Goal: Transaction & Acquisition: Purchase product/service

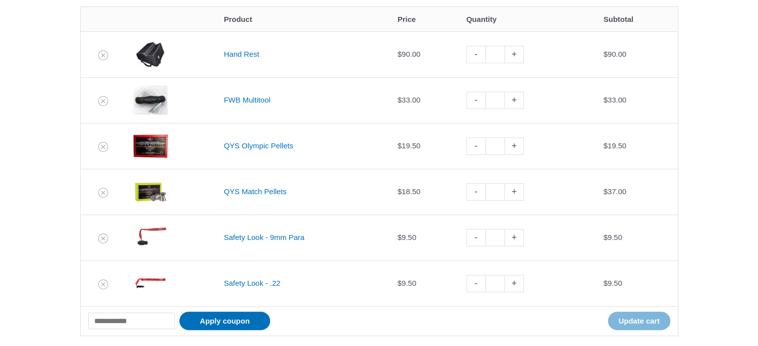
scroll to position [232, 0]
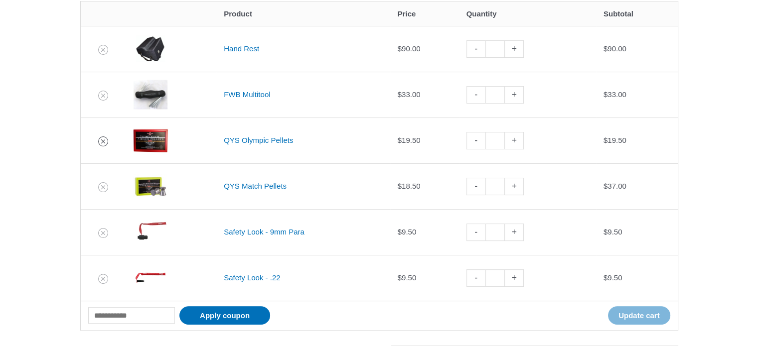
click at [103, 138] on icon "Remove QYS Olympic Pellets from cart" at bounding box center [103, 141] width 7 height 7
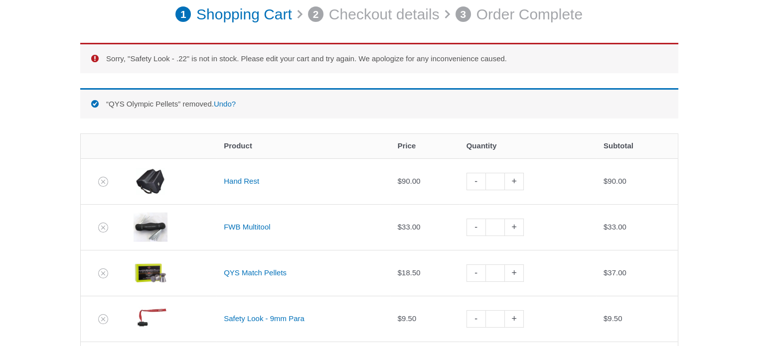
scroll to position [138, 0]
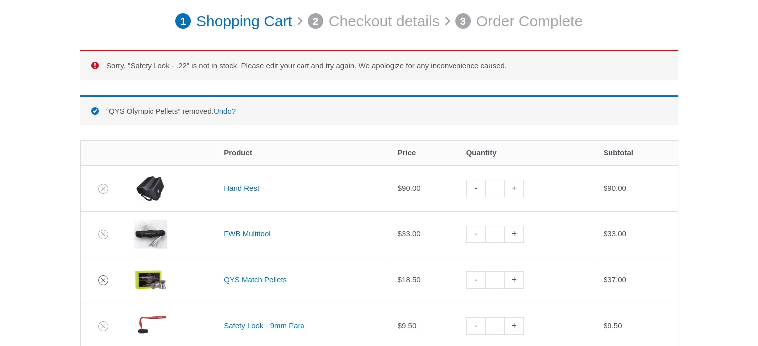
click at [102, 277] on icon "Remove QYS Match Pellets from cart" at bounding box center [103, 280] width 7 height 7
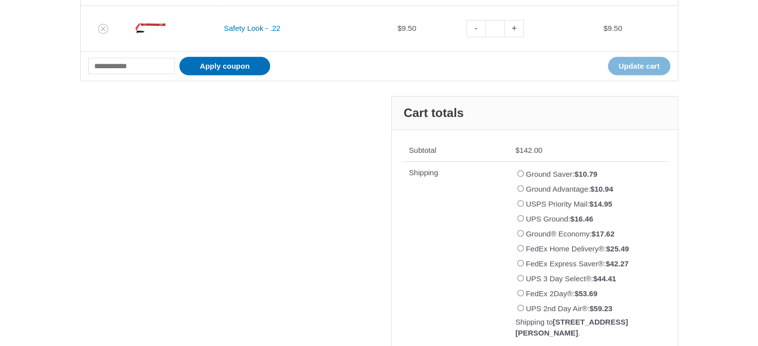
scroll to position [132, 0]
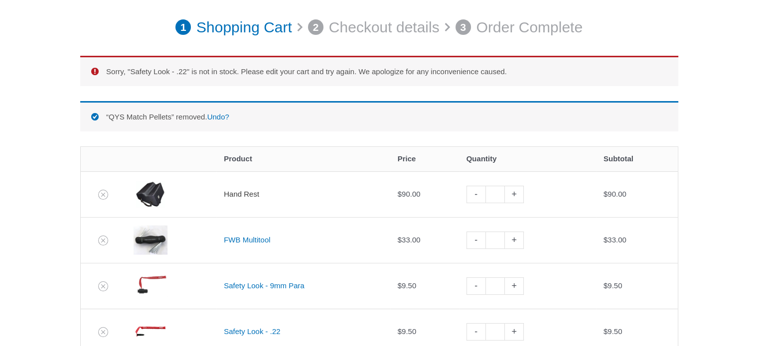
click at [248, 191] on link "Hand Rest" at bounding box center [241, 194] width 35 height 8
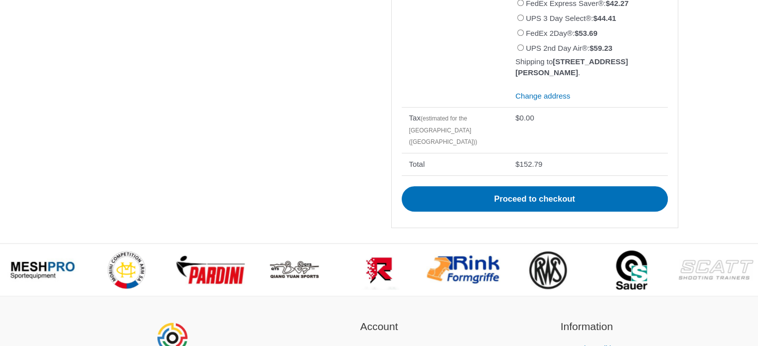
scroll to position [689, 0]
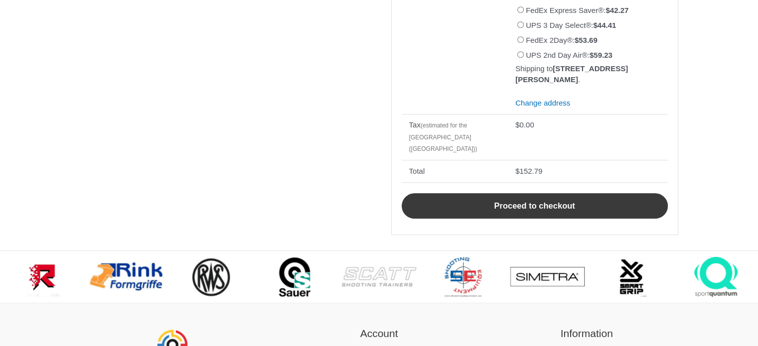
click at [535, 195] on link "Proceed to checkout" at bounding box center [534, 206] width 266 height 26
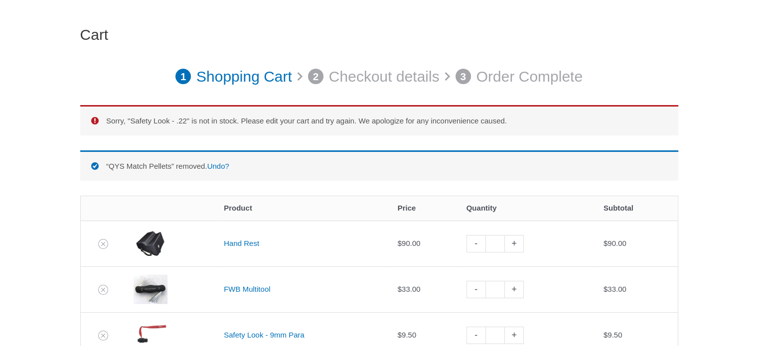
scroll to position [385, 0]
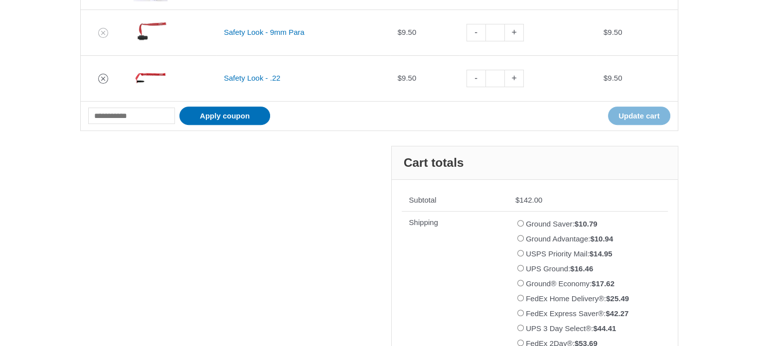
click at [101, 77] on icon "Remove Safety Look - .22 from cart" at bounding box center [103, 78] width 7 height 7
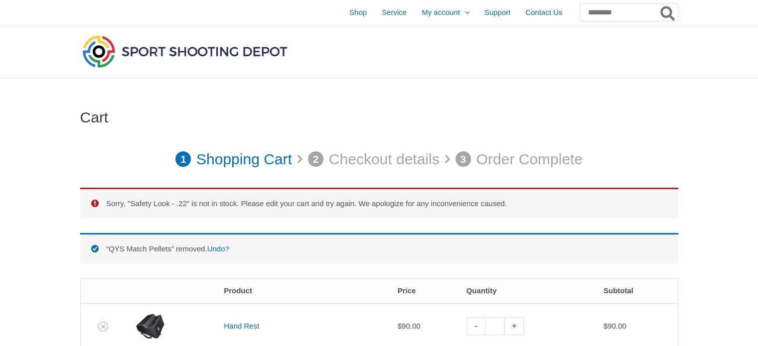
scroll to position [303, 0]
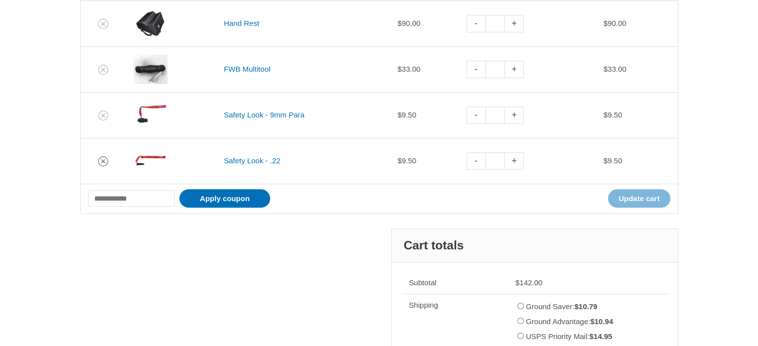
click at [100, 158] on icon "Remove Safety Look - .22 from cart" at bounding box center [103, 161] width 7 height 7
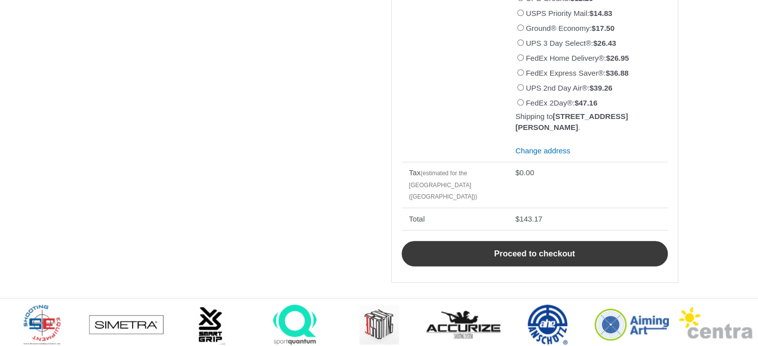
scroll to position [552, 0]
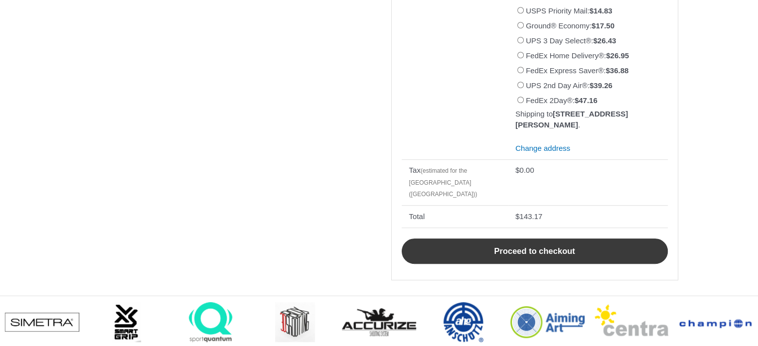
click at [527, 241] on link "Proceed to checkout" at bounding box center [534, 252] width 266 height 26
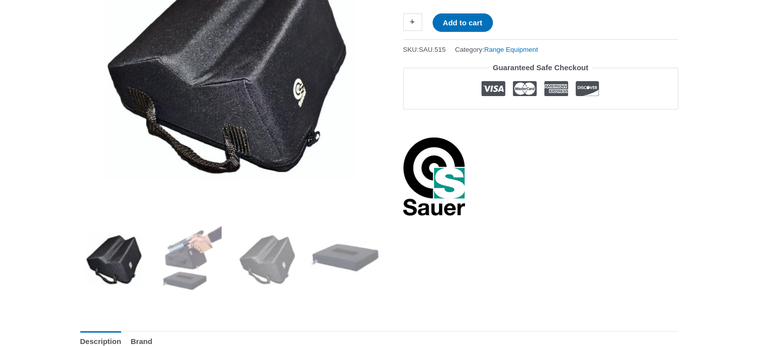
scroll to position [234, 0]
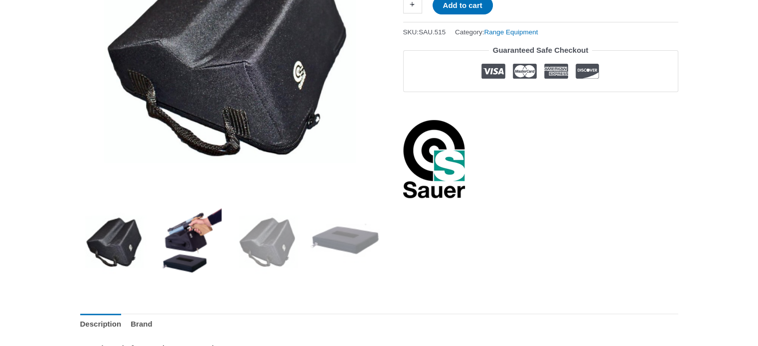
drag, startPoint x: 179, startPoint y: 242, endPoint x: 181, endPoint y: 238, distance: 5.1
click at [181, 240] on img at bounding box center [190, 241] width 69 height 69
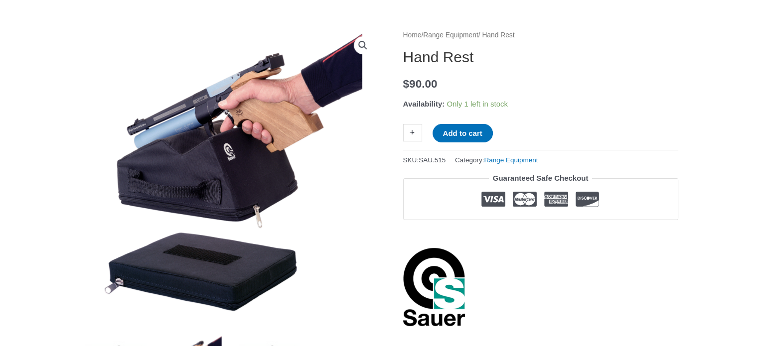
scroll to position [408, 0]
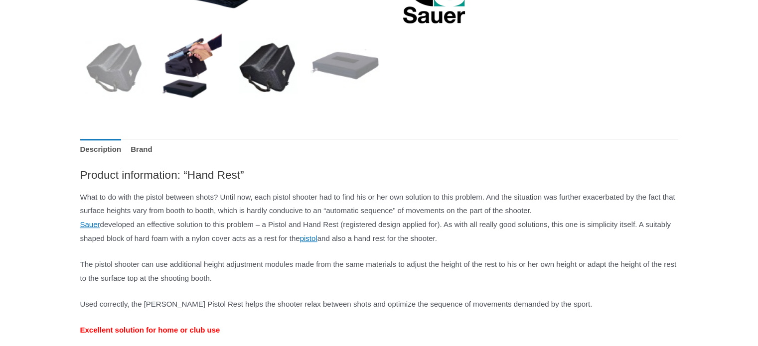
click at [266, 60] on img at bounding box center [267, 66] width 69 height 69
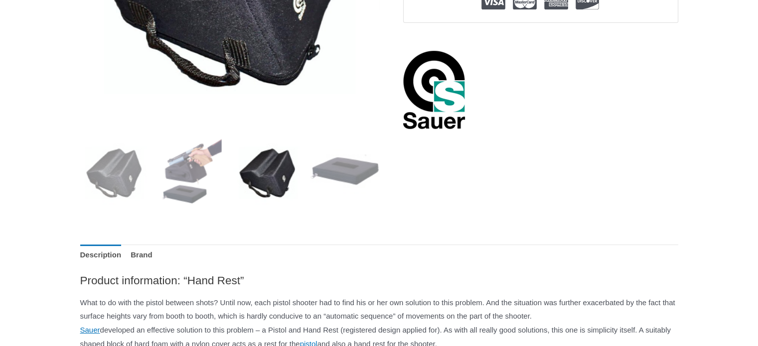
scroll to position [0, 0]
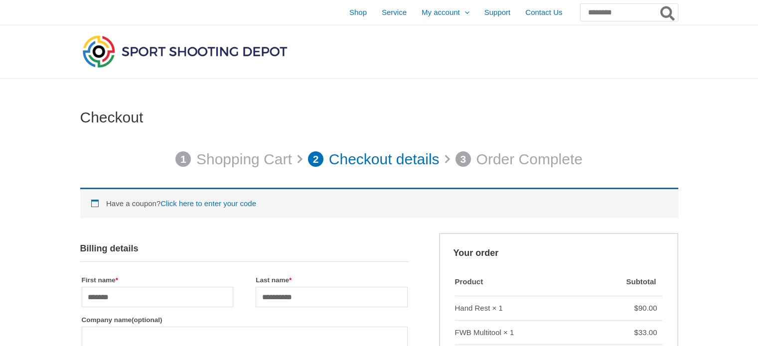
select select "***"
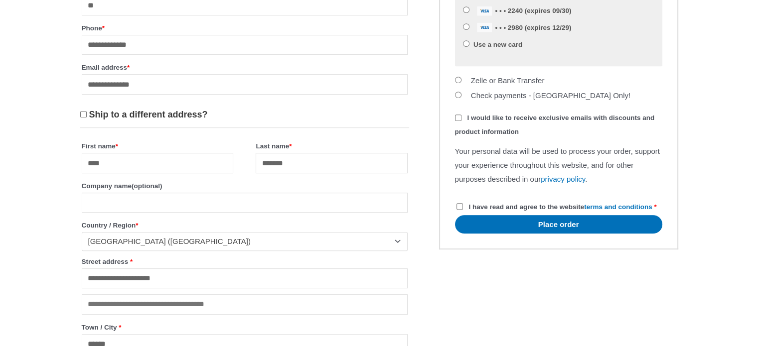
scroll to position [487, 0]
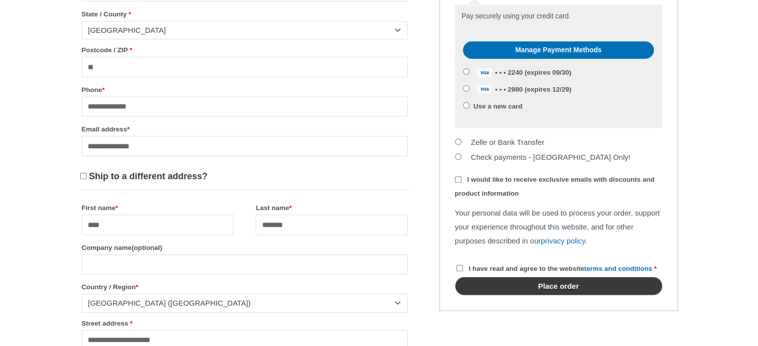
click at [562, 295] on button "Place order" at bounding box center [558, 286] width 207 height 18
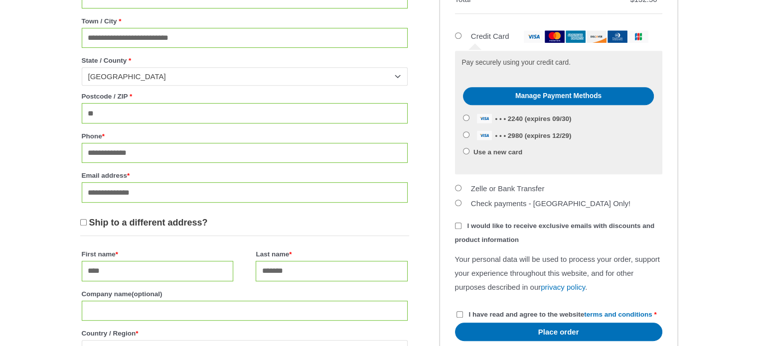
scroll to position [789, 0]
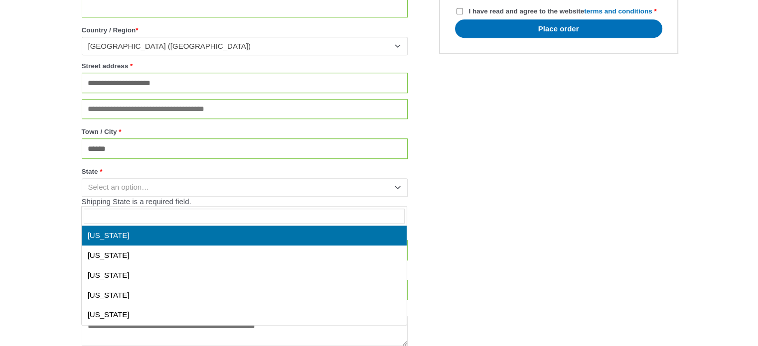
click at [399, 193] on span "State" at bounding box center [400, 186] width 13 height 13
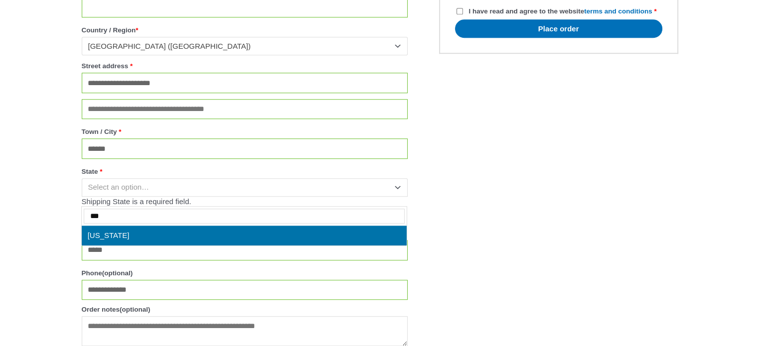
type input "***"
select select "**"
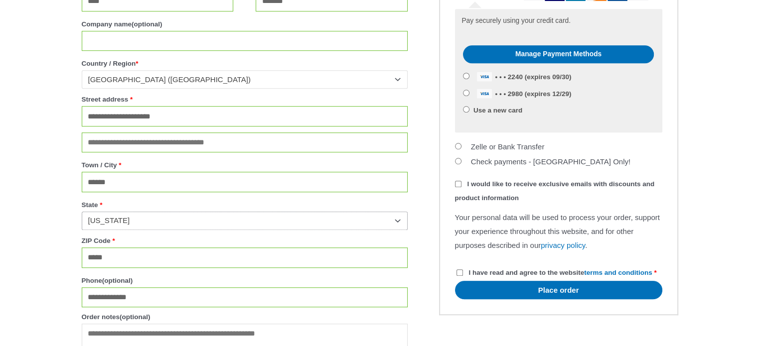
scroll to position [1058, 0]
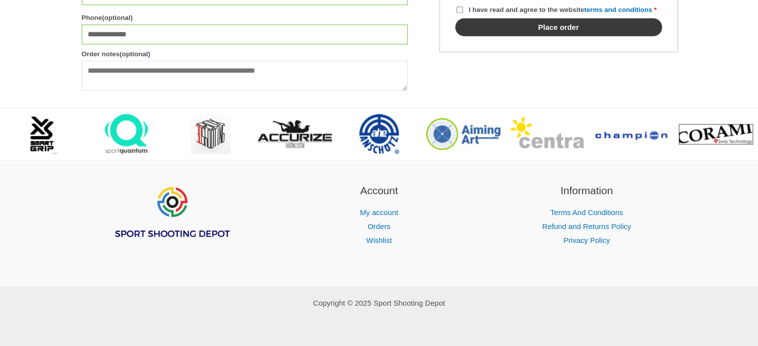
click at [572, 36] on button "Place order" at bounding box center [558, 27] width 207 height 18
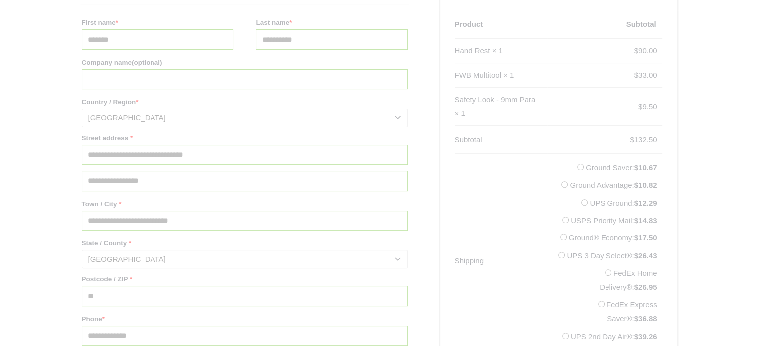
scroll to position [606, 0]
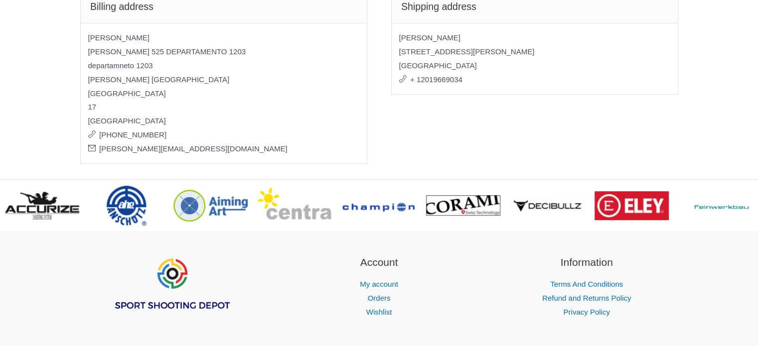
scroll to position [303, 0]
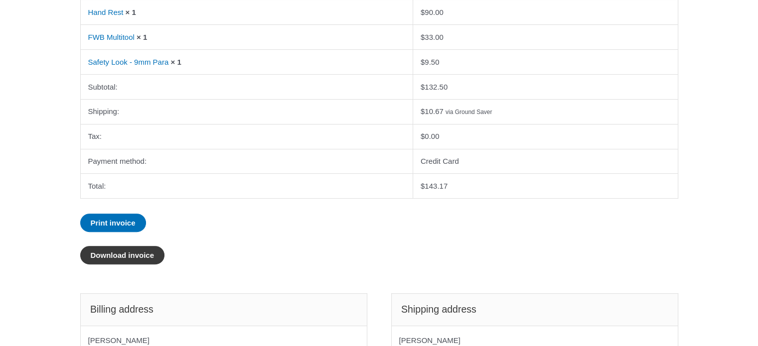
click at [126, 253] on link "Download invoice" at bounding box center [122, 255] width 85 height 18
